Goal: Task Accomplishment & Management: Manage account settings

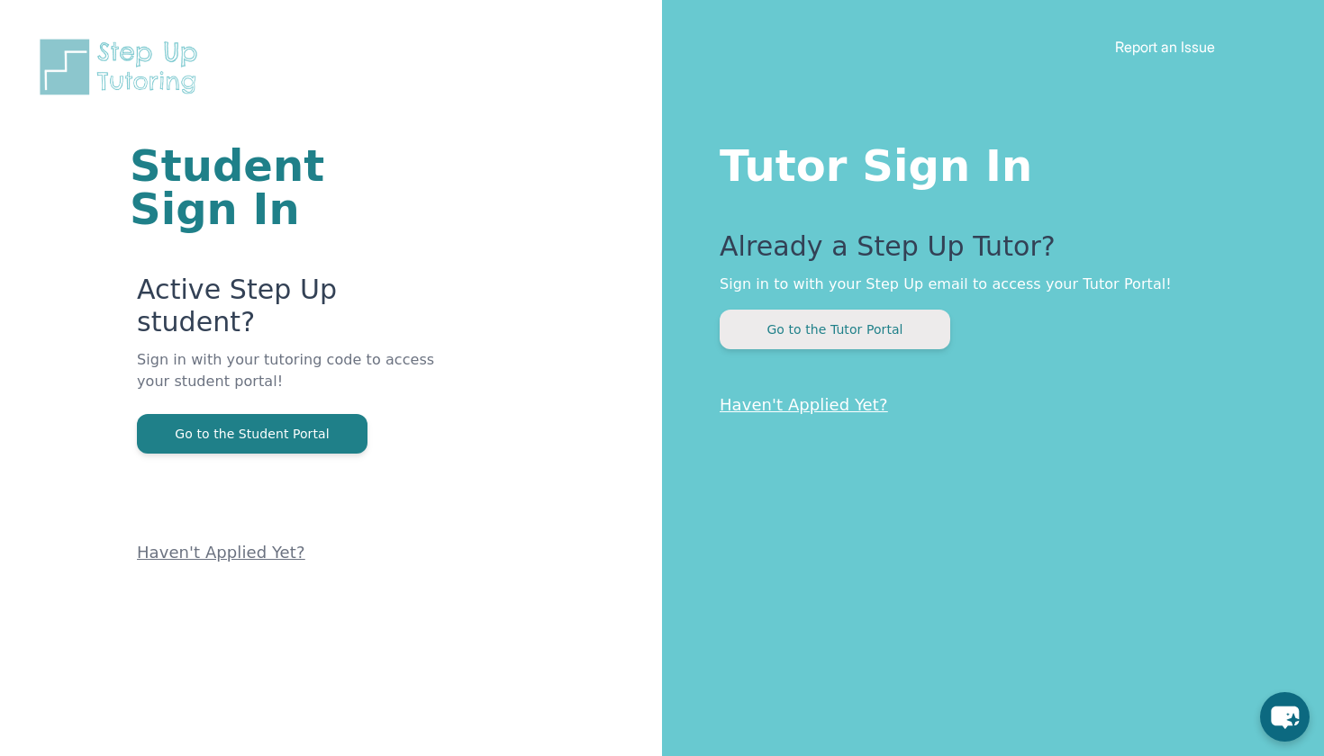
click at [821, 334] on button "Go to the Tutor Portal" at bounding box center [834, 330] width 231 height 40
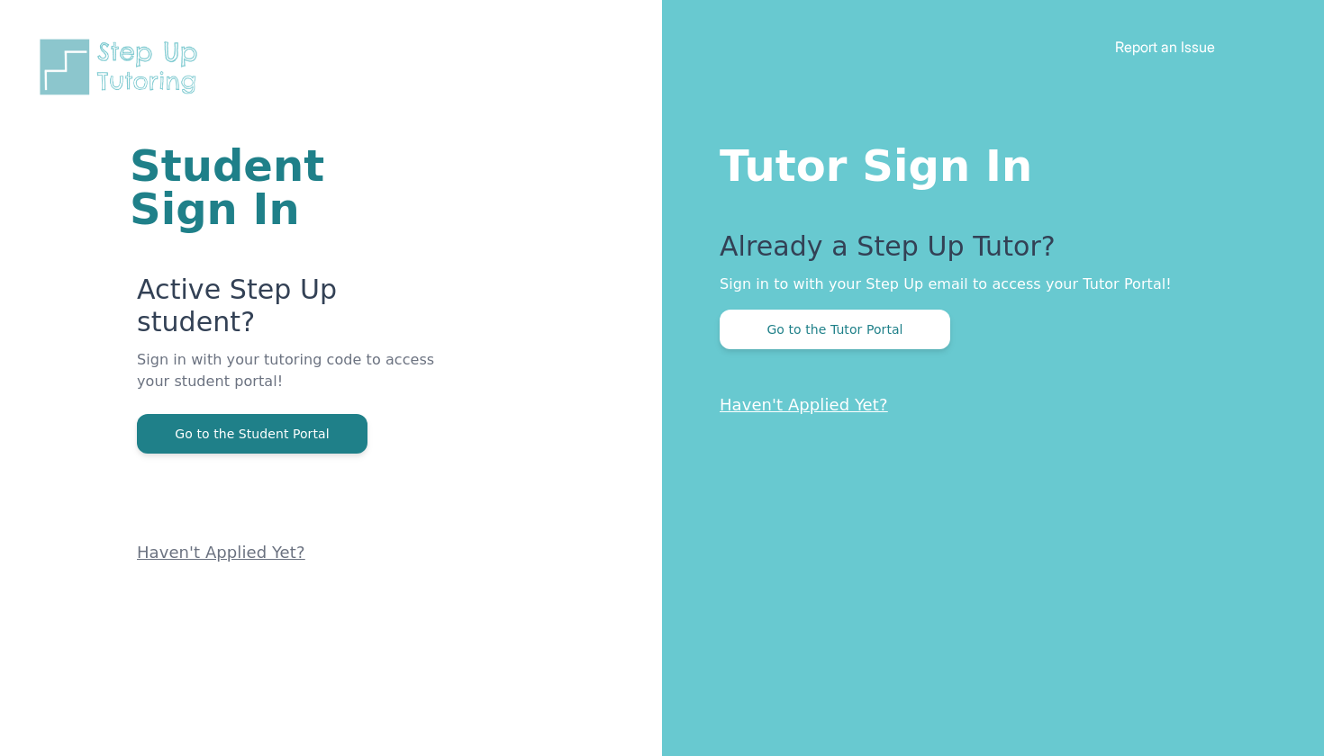
click at [810, 405] on link "Haven't Applied Yet?" at bounding box center [803, 404] width 168 height 19
click at [867, 308] on div "Already a Step Up Tutor? Sign in to with your Step Up email to access your Tuto…" at bounding box center [985, 290] width 532 height 119
click at [855, 337] on button "Go to the Tutor Portal" at bounding box center [834, 330] width 231 height 40
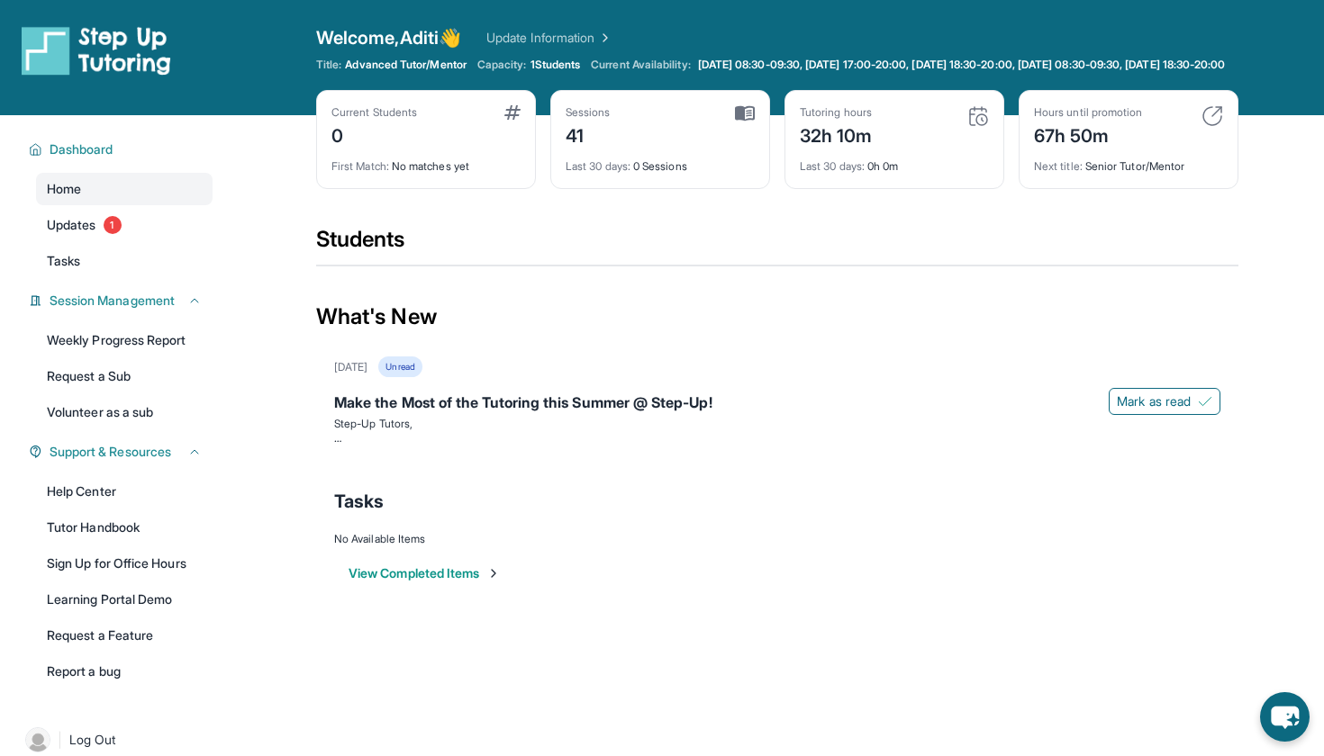
click at [1217, 127] on img at bounding box center [1212, 116] width 22 height 22
click at [978, 127] on img at bounding box center [978, 116] width 22 height 22
drag, startPoint x: 813, startPoint y: 190, endPoint x: 941, endPoint y: 262, distance: 146.8
click at [941, 263] on main "Current Students 0 First Match : No matches yet Sessions 41 Last 30 days : 0 Se…" at bounding box center [777, 370] width 922 height 511
click at [928, 277] on section "Students" at bounding box center [777, 251] width 922 height 52
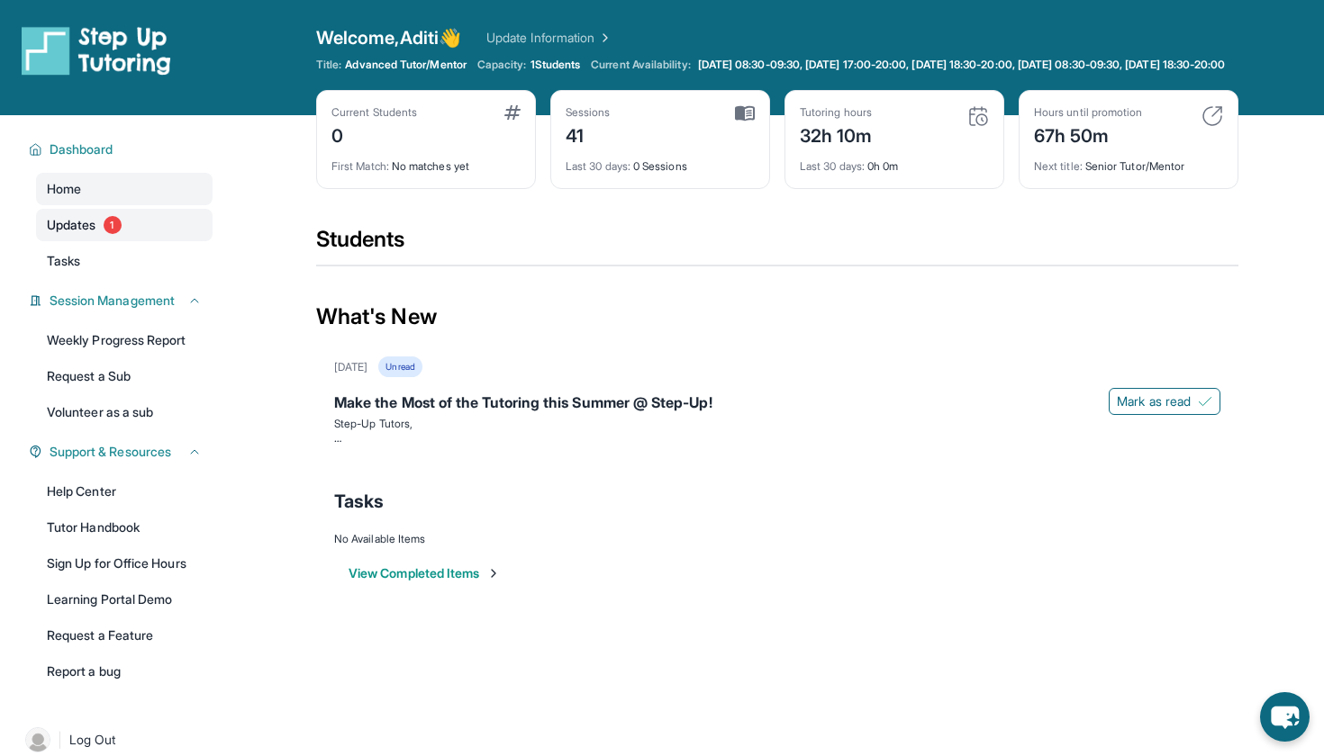
click at [201, 239] on link "Updates 1" at bounding box center [124, 225] width 176 height 32
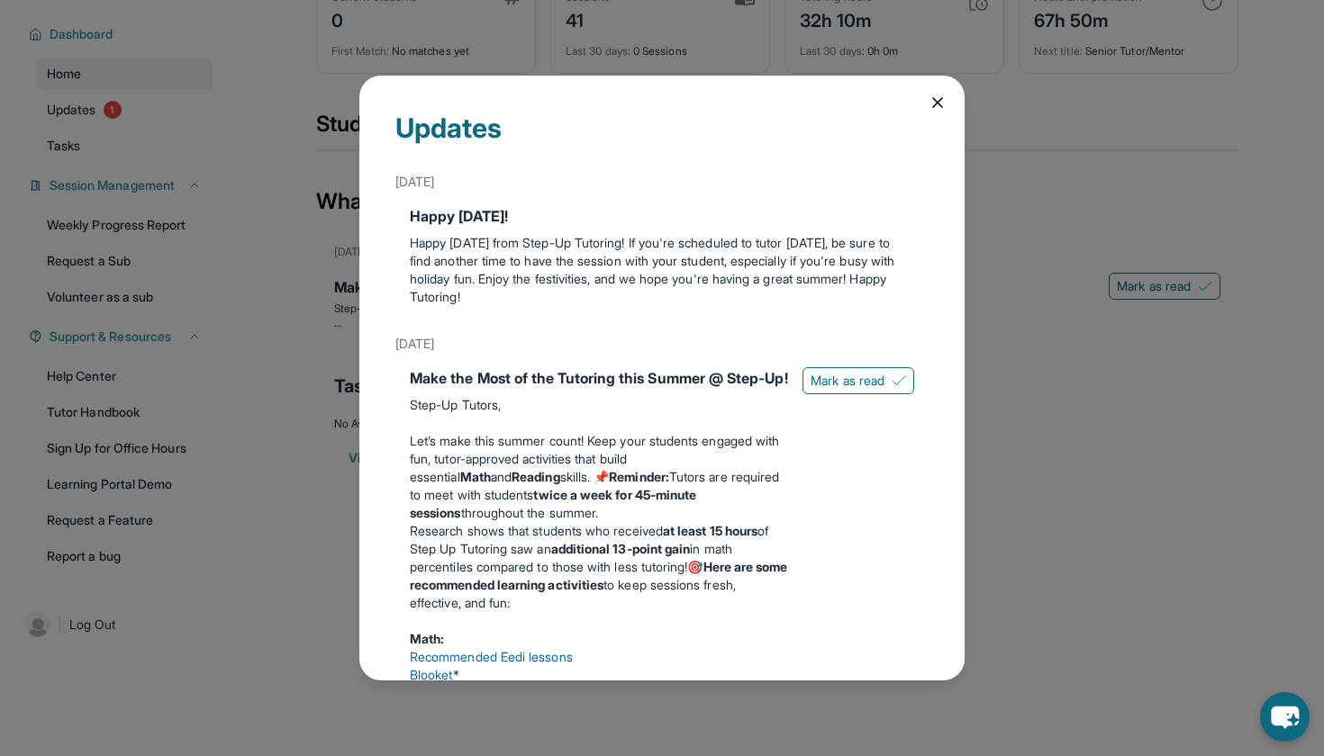
click at [937, 103] on icon at bounding box center [937, 102] width 9 height 9
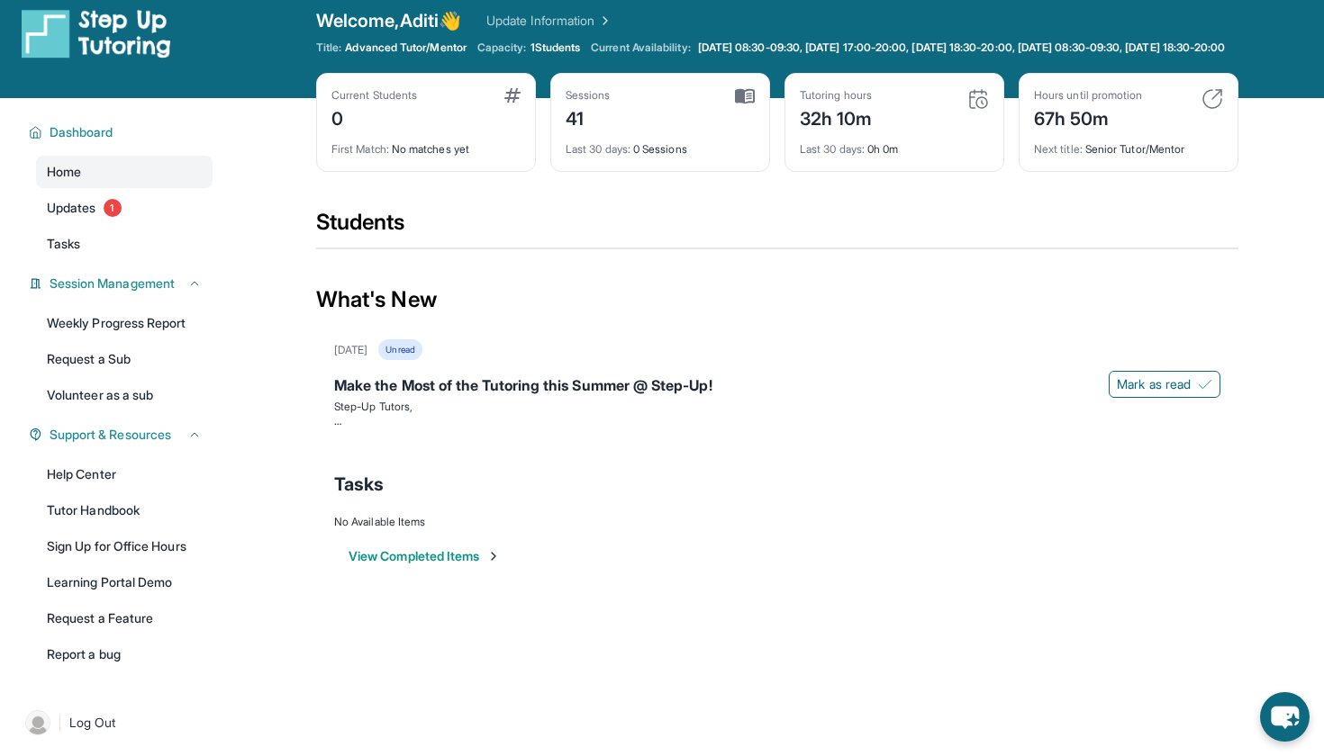
scroll to position [15, 0]
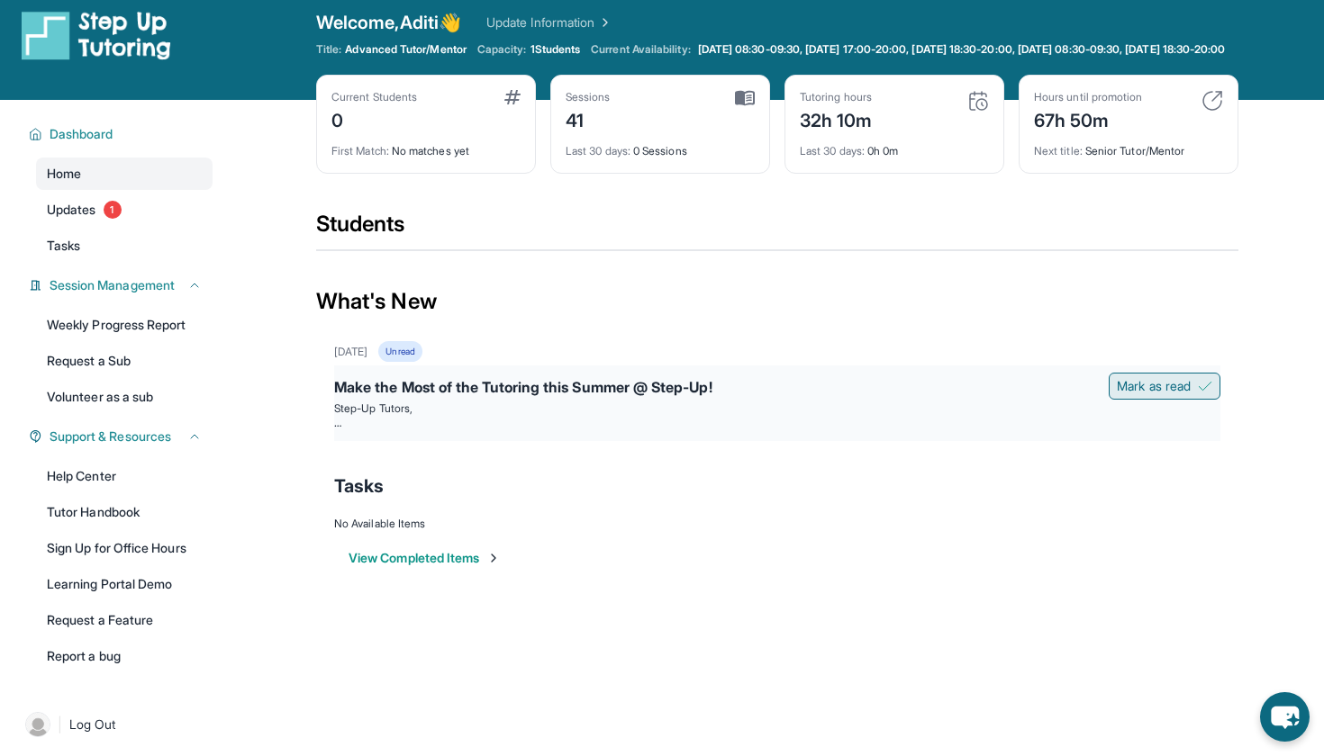
click at [1154, 394] on span "Mark as read" at bounding box center [1154, 386] width 74 height 18
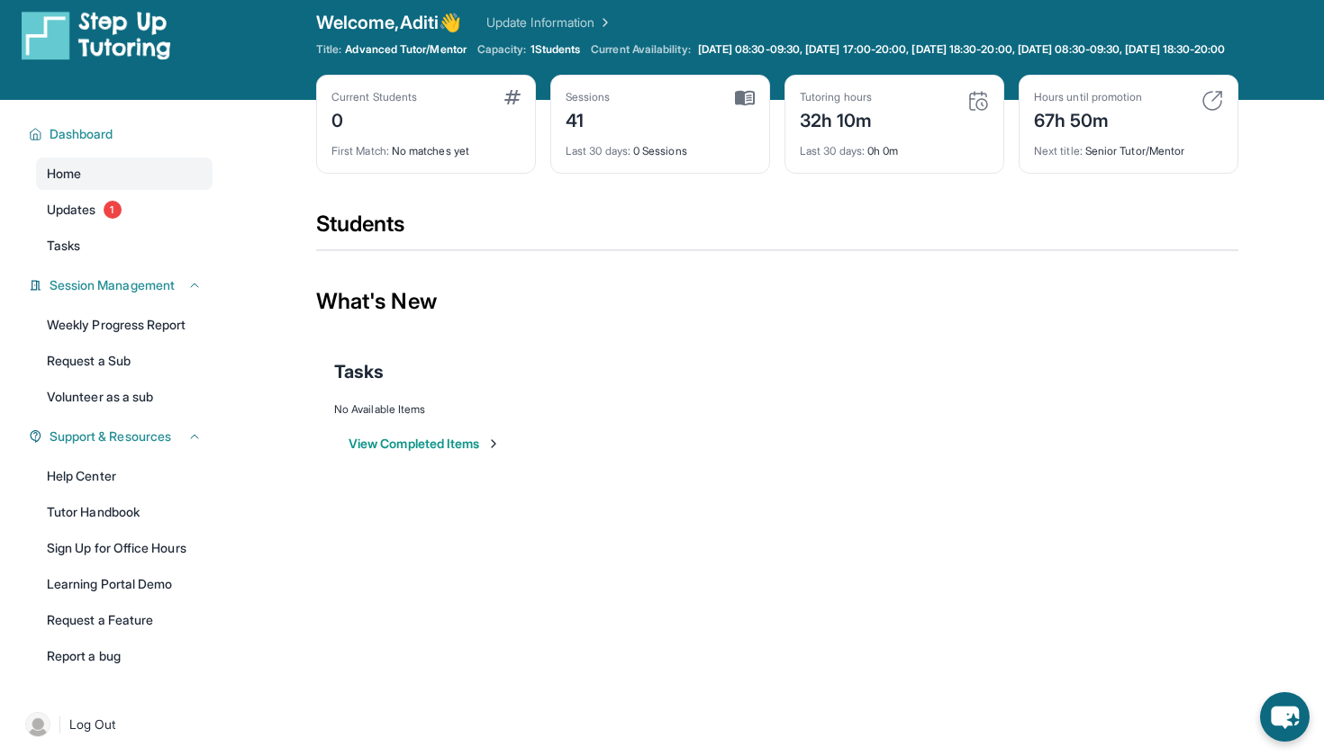
click at [690, 118] on div "Sessions 41" at bounding box center [660, 111] width 189 height 43
click at [607, 21] on link "Update Information" at bounding box center [549, 23] width 126 height 18
click at [558, 50] on span "1 Students" at bounding box center [555, 49] width 50 height 14
click at [563, 9] on div "Open sidebar Welcome, Aditi 👋 Update Information Title: Advanced Tutor/Mentor C…" at bounding box center [662, 42] width 1324 height 115
